Goal: Task Accomplishment & Management: Use online tool/utility

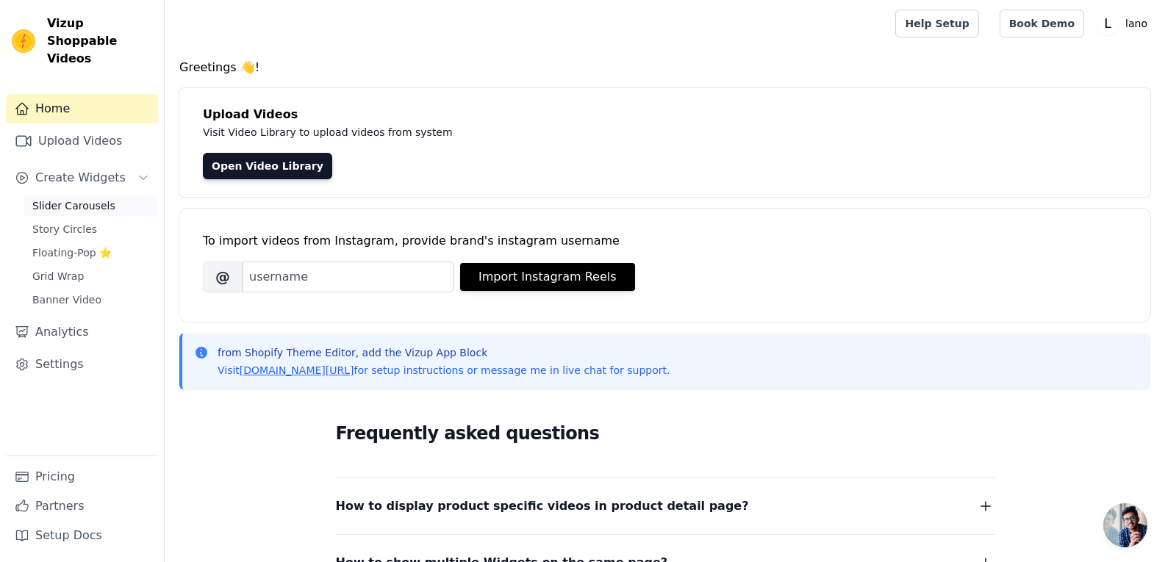
click at [63, 198] on span "Slider Carousels" at bounding box center [73, 205] width 83 height 15
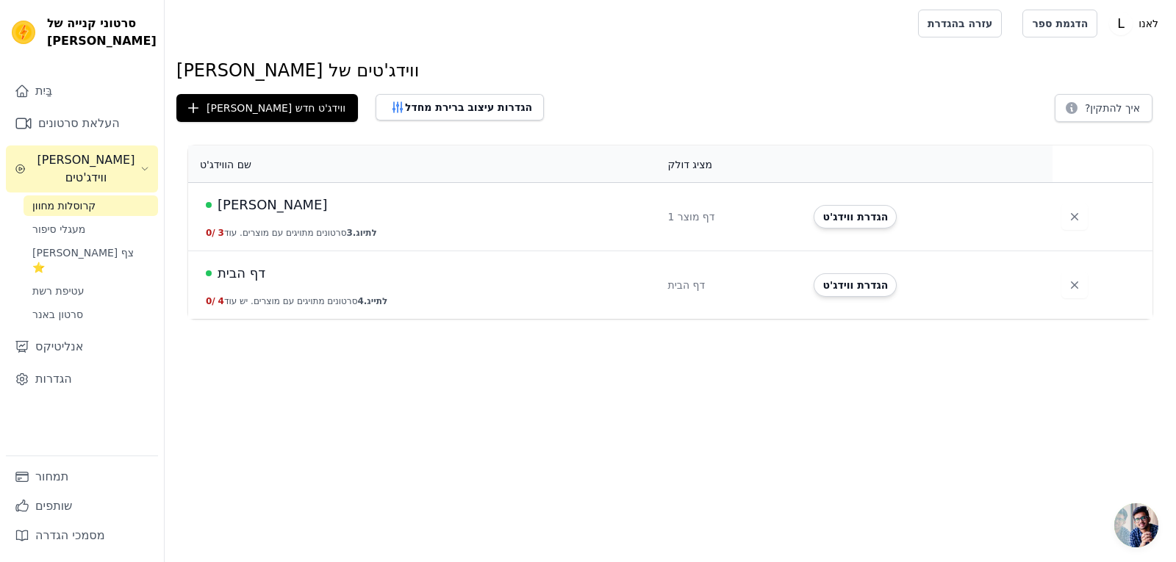
click at [411, 47] on main "ווידג'טים של [PERSON_NAME] ווידג'ט חדש הגדרות עיצוב ברירת מחדל איך להתקין? שם ה…" at bounding box center [670, 183] width 1011 height 272
click at [238, 209] on font "[PERSON_NAME]" at bounding box center [272, 204] width 110 height 15
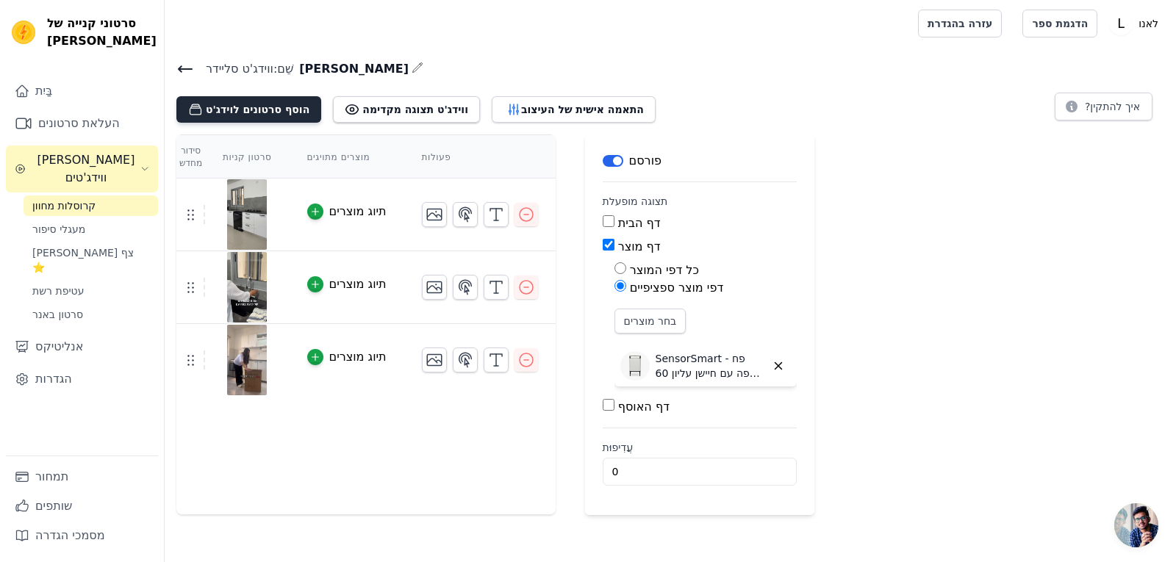
click at [279, 110] on font "הוסף סרטונים לוידג'ט" at bounding box center [258, 110] width 104 height 12
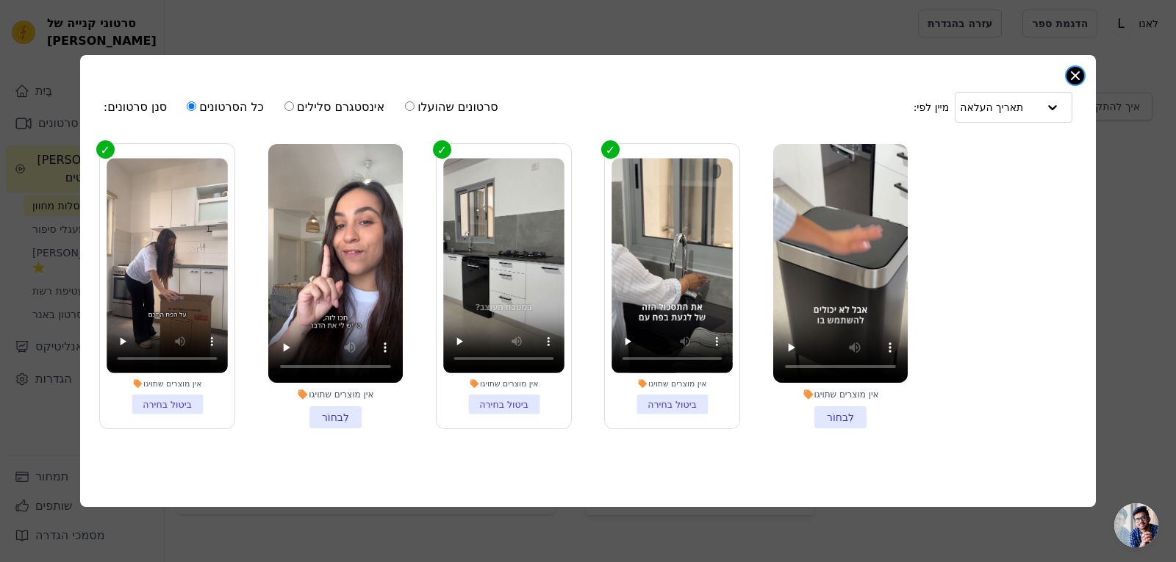
click at [1072, 72] on button "סגור מודאל" at bounding box center [1075, 76] width 18 height 18
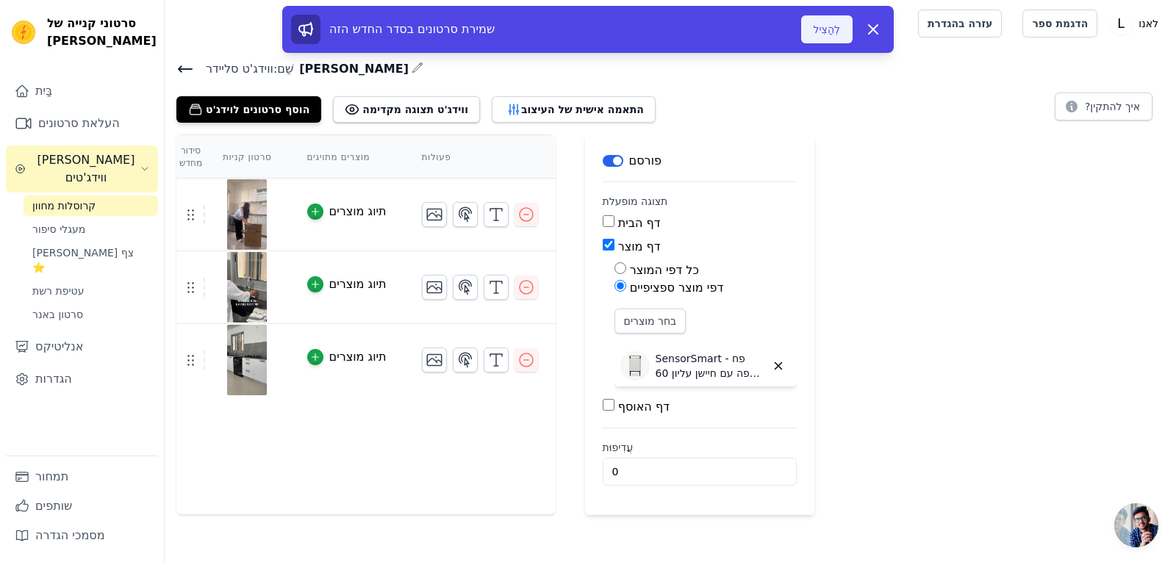
click at [814, 37] on button "לְהַצִיל" at bounding box center [827, 29] width 52 height 28
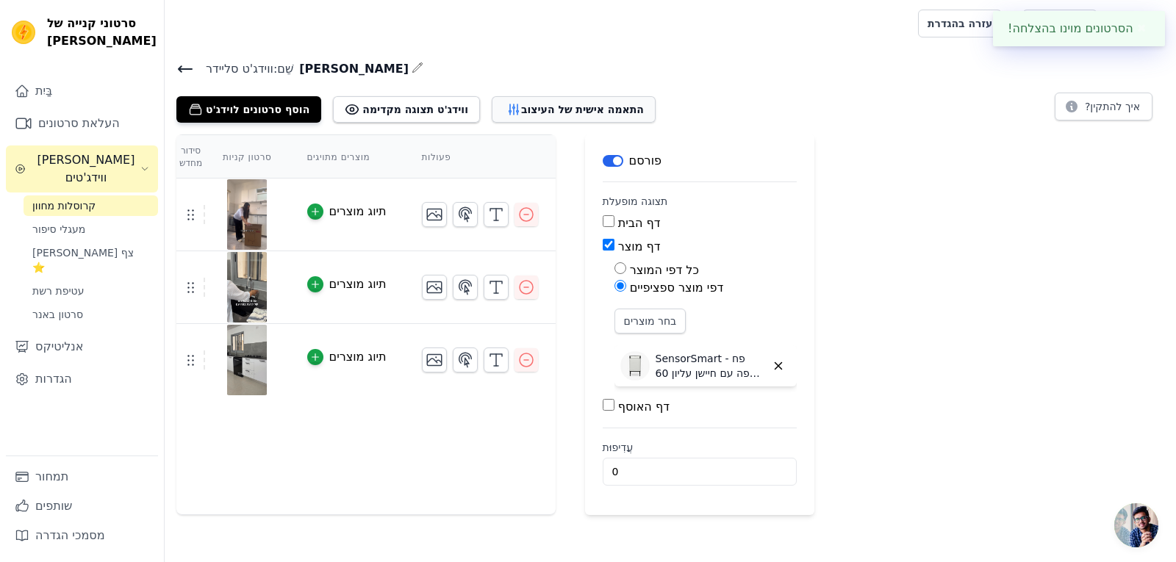
click at [544, 104] on font "התאמה אישית של העיצוב" at bounding box center [582, 110] width 123 height 12
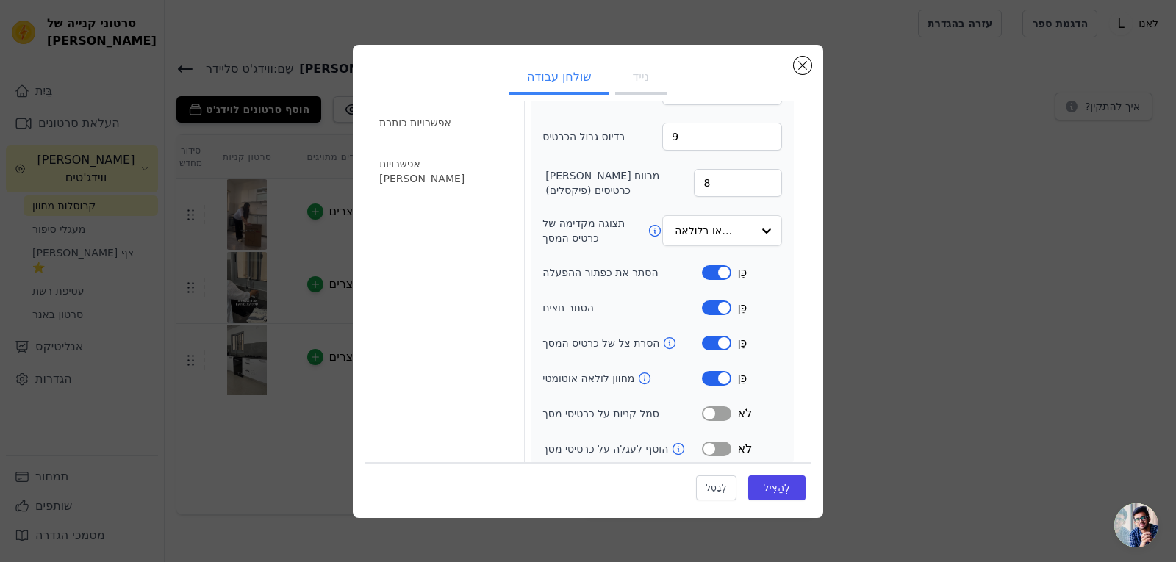
scroll to position [92, 0]
click at [647, 87] on button "נייד" at bounding box center [640, 78] width 51 height 32
click at [564, 82] on font "שולחן עבודה" at bounding box center [559, 77] width 65 height 14
click at [638, 90] on button "נייד" at bounding box center [640, 78] width 51 height 32
click at [708, 370] on button "מַדבֵּקָה" at bounding box center [716, 377] width 29 height 15
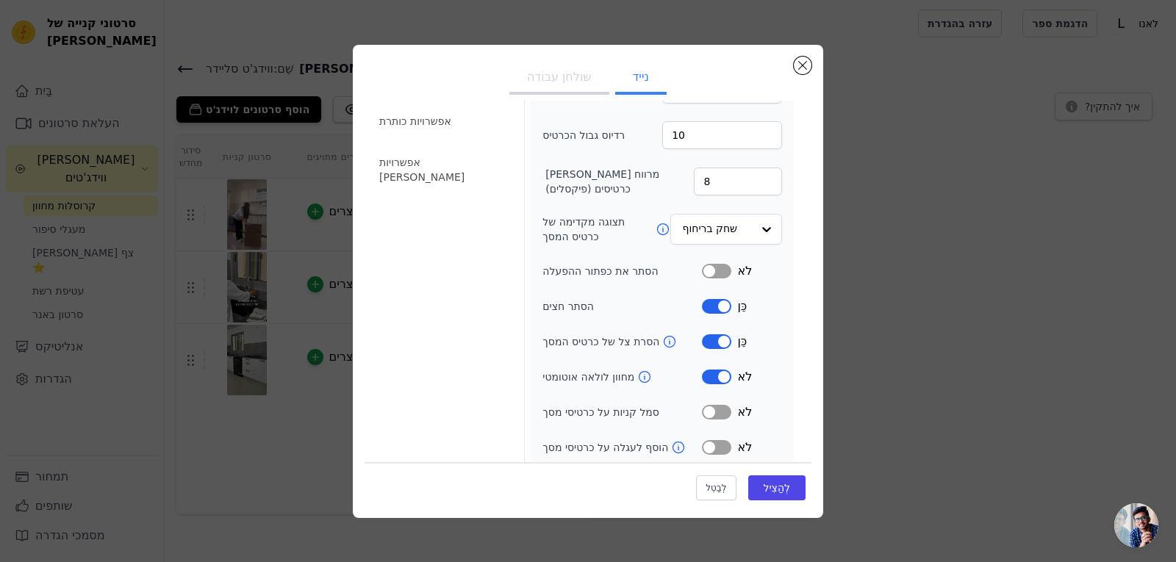
click at [716, 265] on button "מַדבֵּקָה" at bounding box center [716, 271] width 29 height 15
click at [764, 491] on font "לְהַצִיל" at bounding box center [776, 488] width 27 height 12
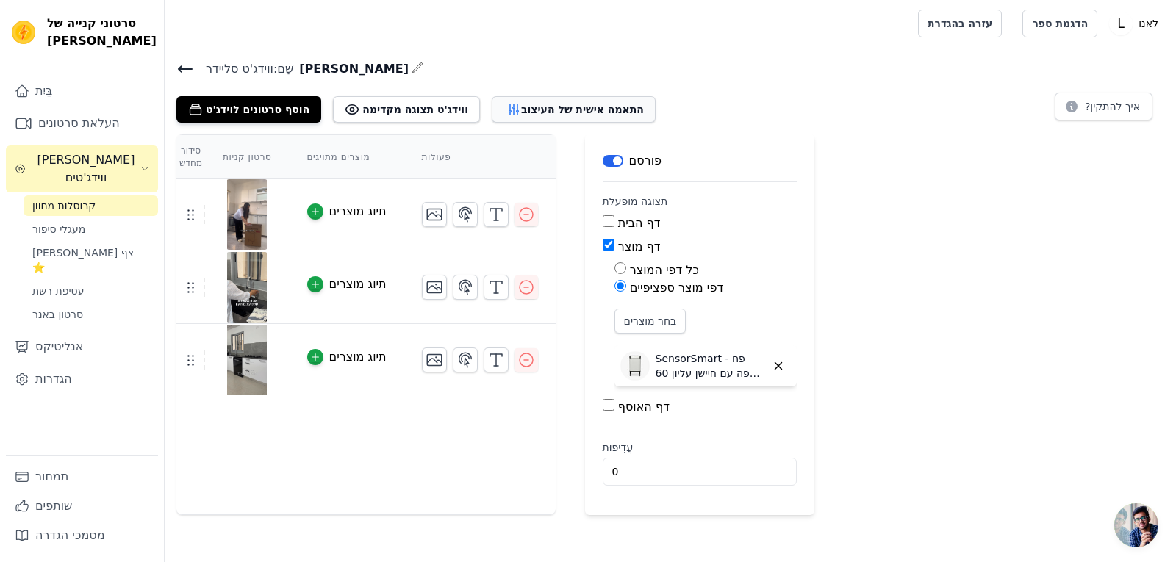
click at [577, 106] on font "התאמה אישית של העיצוב" at bounding box center [582, 110] width 123 height 12
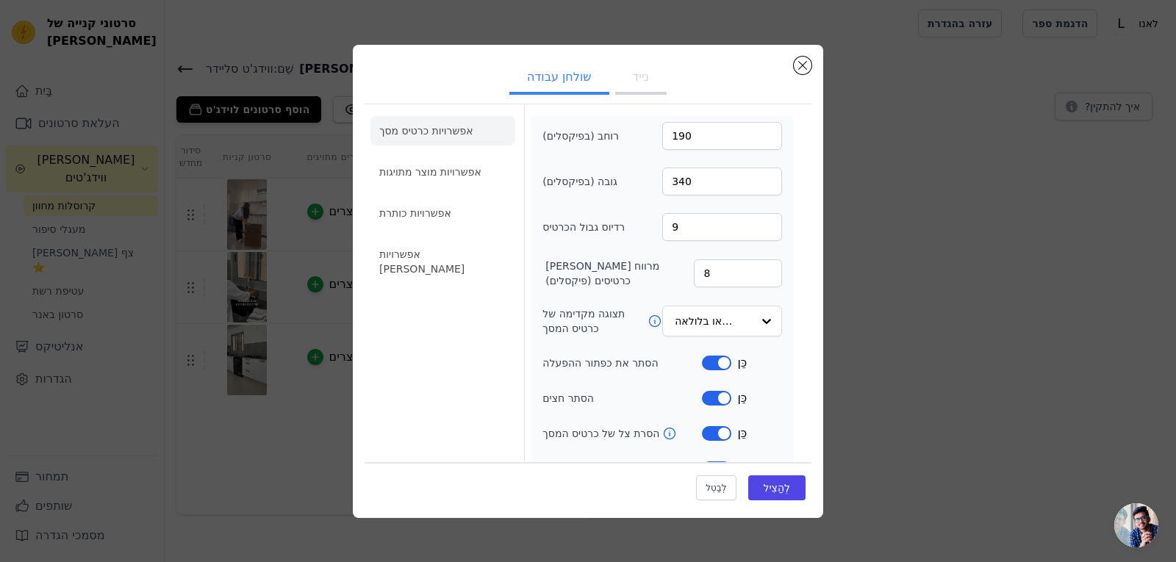
click at [632, 85] on button "נייד" at bounding box center [640, 78] width 51 height 32
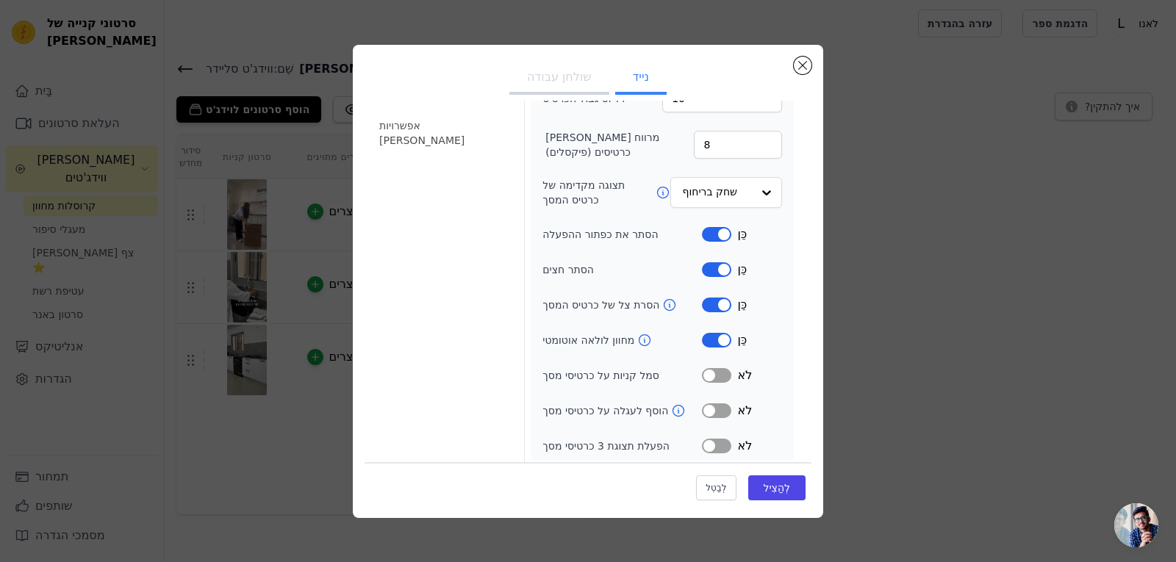
scroll to position [131, 0]
click at [707, 339] on button "מַדבֵּקָה" at bounding box center [716, 338] width 29 height 15
click at [763, 486] on font "לְהַצִיל" at bounding box center [776, 488] width 27 height 12
